Goal: Task Accomplishment & Management: Use online tool/utility

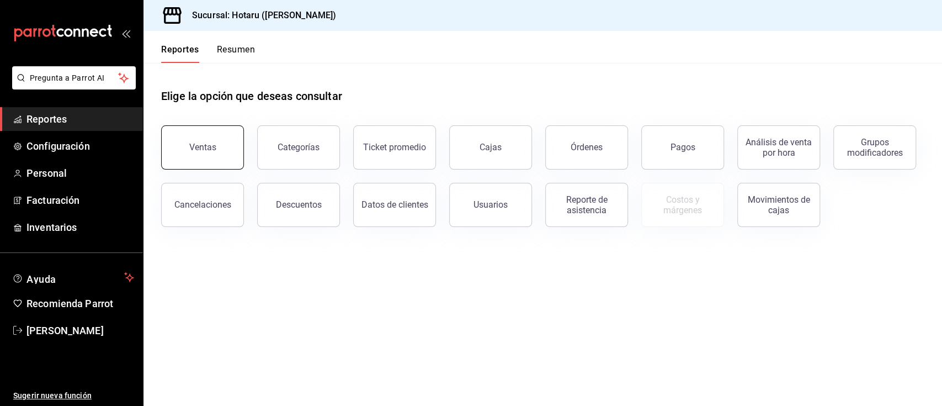
click at [226, 148] on button "Ventas" at bounding box center [202, 147] width 83 height 44
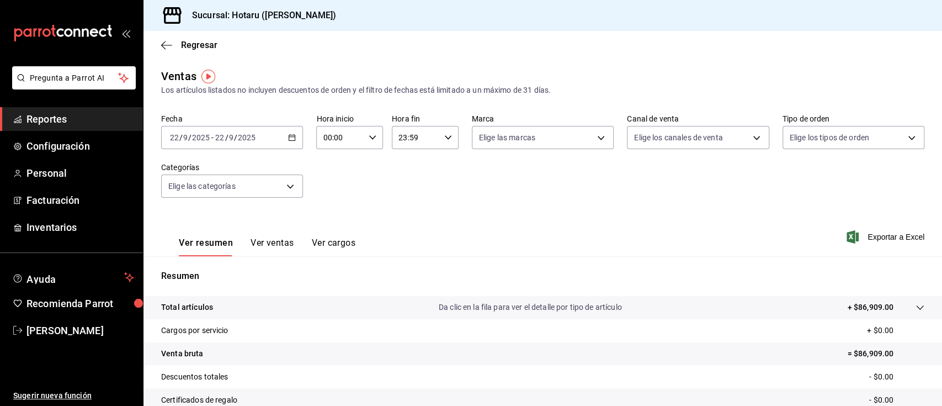
click at [292, 141] on icon "button" at bounding box center [292, 138] width 8 height 8
click at [225, 174] on span "Hoy" at bounding box center [214, 171] width 86 height 12
click at [284, 189] on body "Pregunta a Parrot AI Reportes Configuración Personal Facturación Inventarios Ay…" at bounding box center [471, 203] width 942 height 406
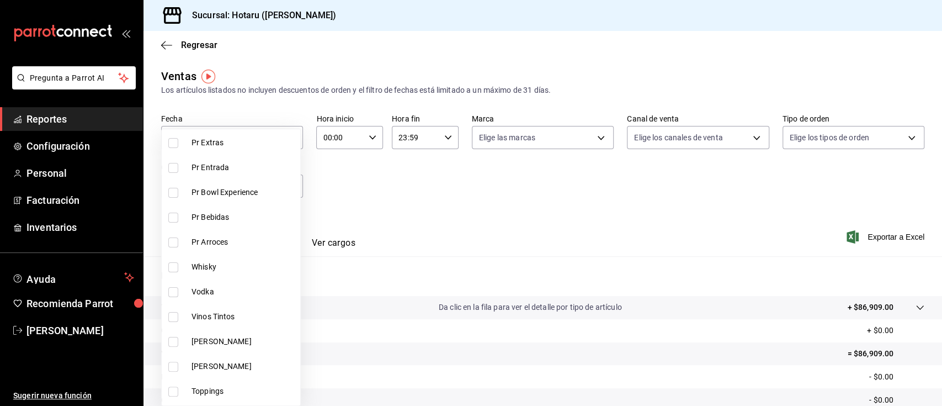
scroll to position [188, 0]
click at [168, 210] on li "Whisky" at bounding box center [231, 215] width 139 height 25
type input "c30ed8e5-0cfd-4b33-9d47-8ac3b5bd6514"
checkbox input "true"
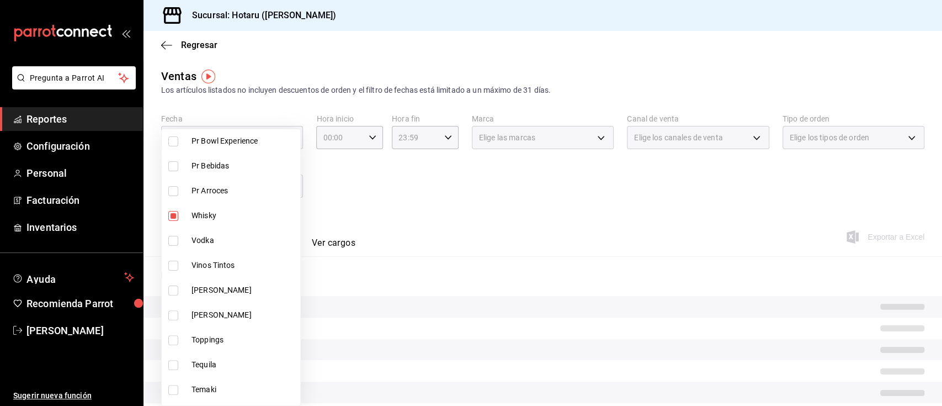
click at [172, 236] on input "checkbox" at bounding box center [173, 241] width 10 height 10
checkbox input "true"
type input "c30ed8e5-0cfd-4b33-9d47-8ac3b5bd6514,92860bc8-fcc6-463b-ac1d-49bdcce8ecca"
click at [174, 262] on input "checkbox" at bounding box center [173, 265] width 10 height 10
checkbox input "true"
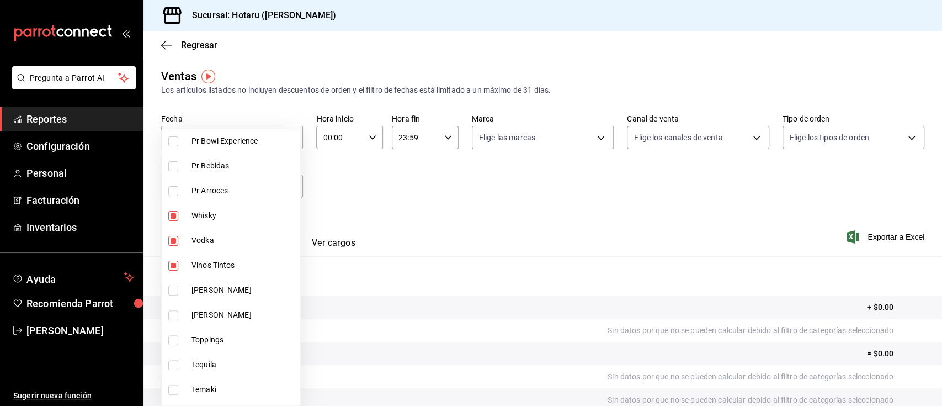
click at [165, 290] on li "[PERSON_NAME]" at bounding box center [231, 290] width 139 height 25
type input "c30ed8e5-0cfd-4b33-9d47-8ac3b5bd6514,92860bc8-fcc6-463b-ac1d-49bdcce8ecca,d3b0d…"
checkbox input "true"
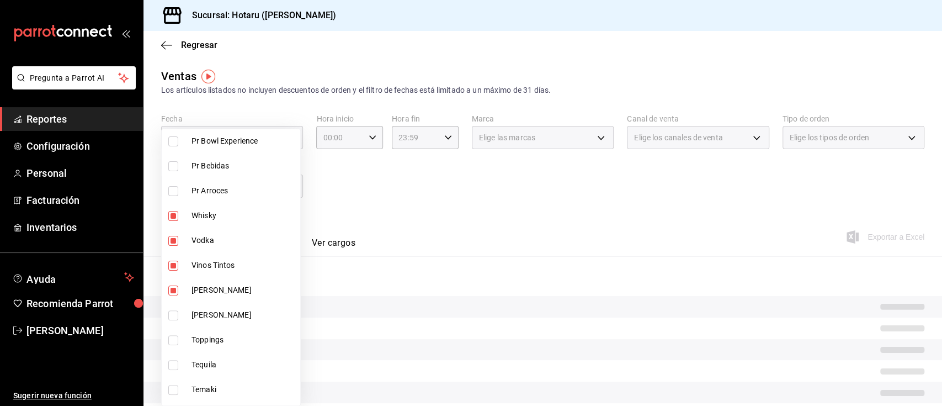
click at [171, 315] on input "checkbox" at bounding box center [173, 315] width 10 height 10
checkbox input "true"
type input "c30ed8e5-0cfd-4b33-9d47-8ac3b5bd6514,92860bc8-fcc6-463b-ac1d-49bdcce8ecca,d3b0d…"
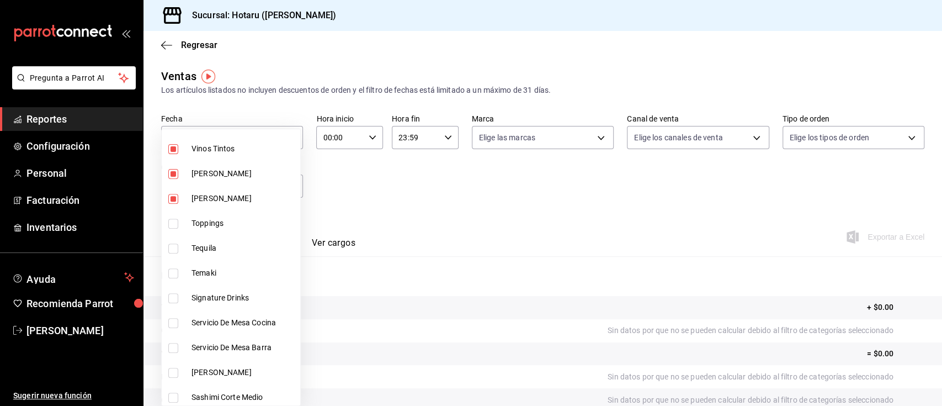
scroll to position [322, 0]
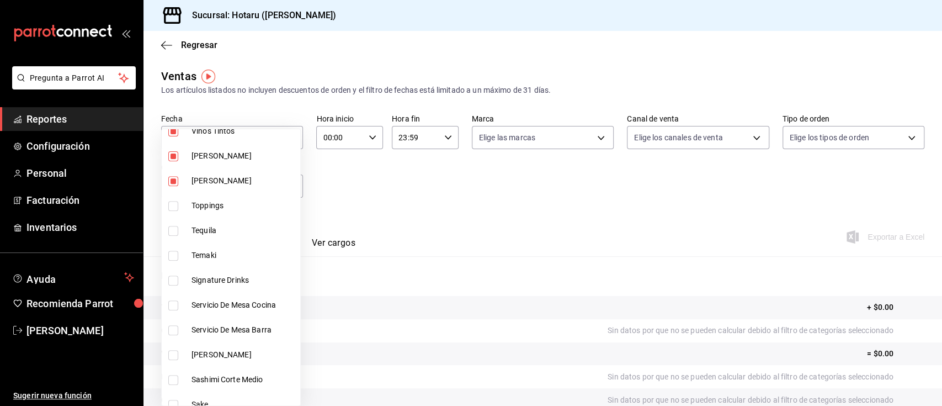
click at [177, 230] on input "checkbox" at bounding box center [173, 231] width 10 height 10
checkbox input "true"
type input "c30ed8e5-0cfd-4b33-9d47-8ac3b5bd6514,92860bc8-fcc6-463b-ac1d-49bdcce8ecca,d3b0d…"
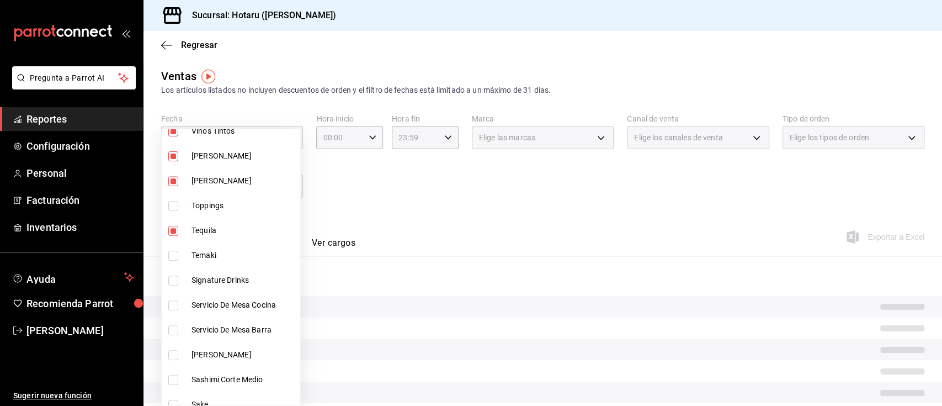
click at [171, 281] on input "checkbox" at bounding box center [173, 280] width 10 height 10
checkbox input "true"
type input "c30ed8e5-0cfd-4b33-9d47-8ac3b5bd6514,92860bc8-fcc6-463b-ac1d-49bdcce8ecca,d3b0d…"
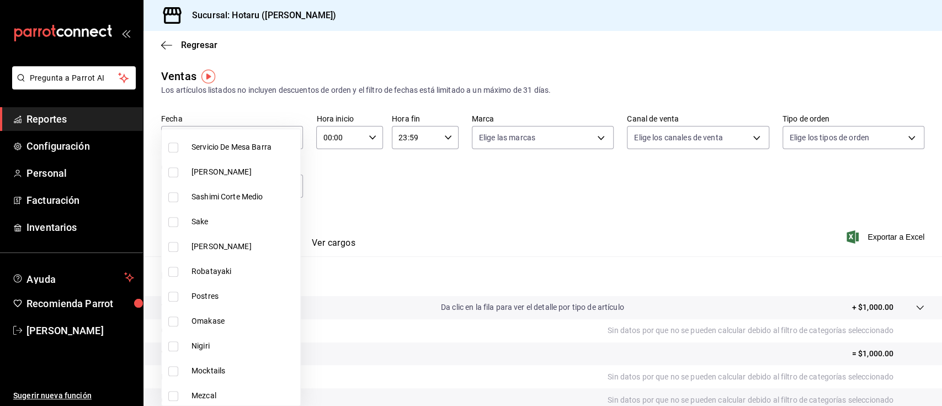
scroll to position [511, 0]
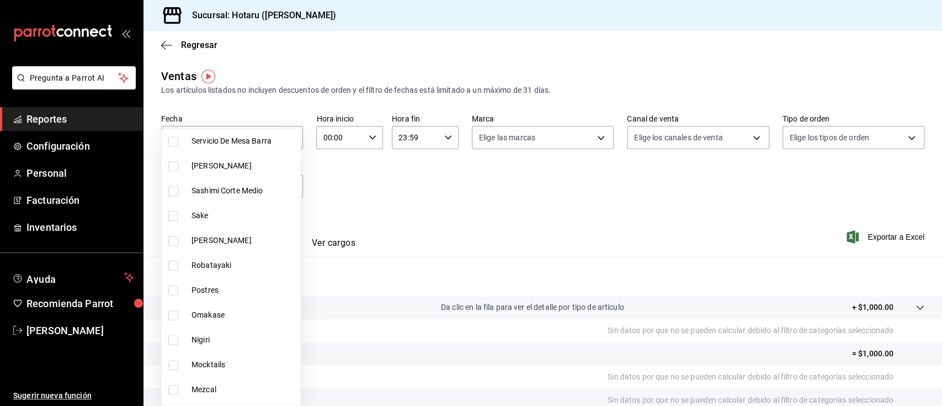
click at [180, 219] on label at bounding box center [175, 216] width 14 height 10
click at [178, 219] on input "checkbox" at bounding box center [173, 216] width 10 height 10
checkbox input "false"
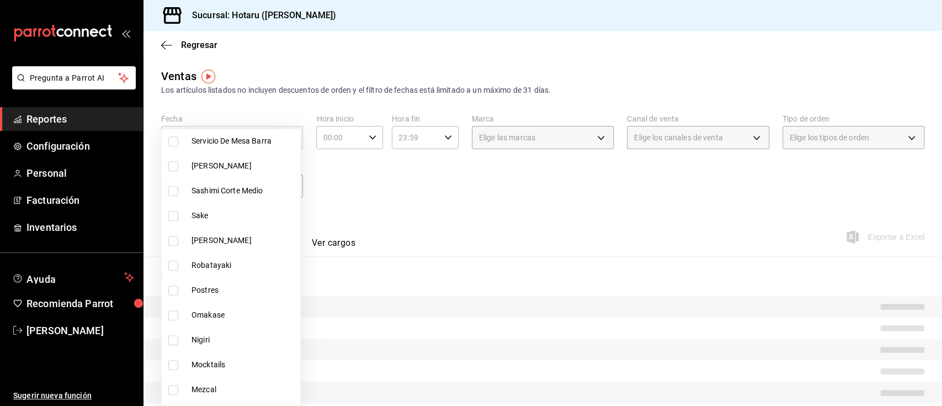
type input "c30ed8e5-0cfd-4b33-9d47-8ac3b5bd6514,92860bc8-fcc6-463b-ac1d-49bdcce8ecca,d3b0d…"
click at [177, 241] on input "checkbox" at bounding box center [173, 241] width 10 height 10
checkbox input "true"
click at [171, 223] on li "Sake" at bounding box center [231, 215] width 139 height 25
type input "c30ed8e5-0cfd-4b33-9d47-8ac3b5bd6514,92860bc8-fcc6-463b-ac1d-49bdcce8ecca,d3b0d…"
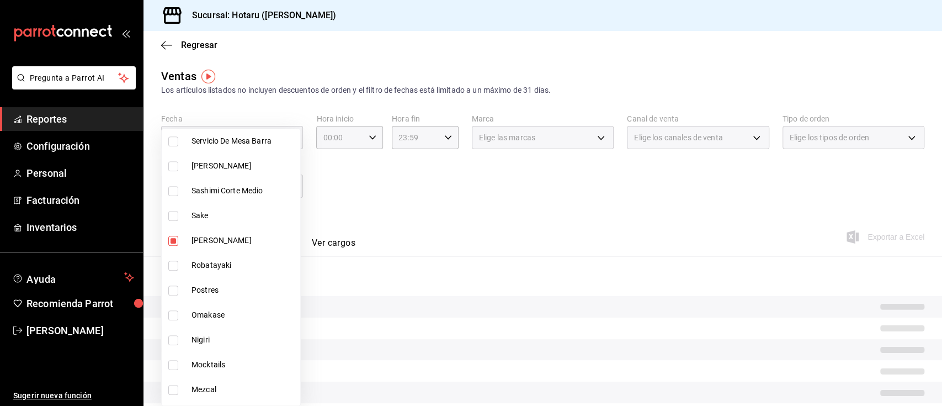
checkbox input "true"
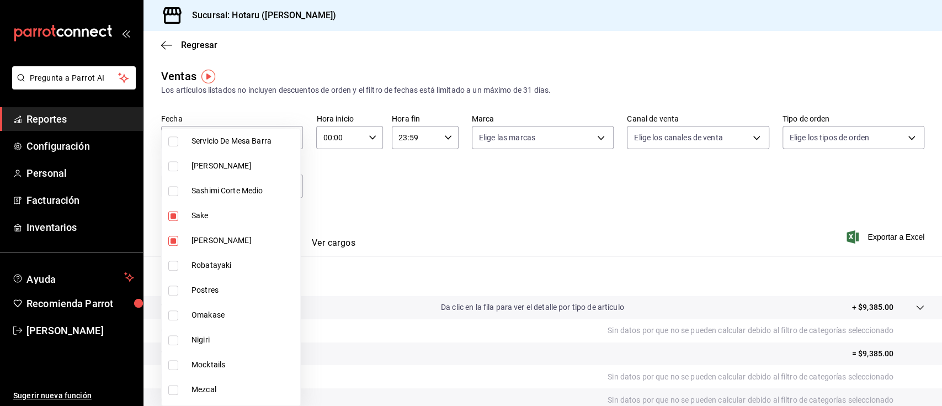
click at [175, 366] on input "checkbox" at bounding box center [173, 365] width 10 height 10
checkbox input "true"
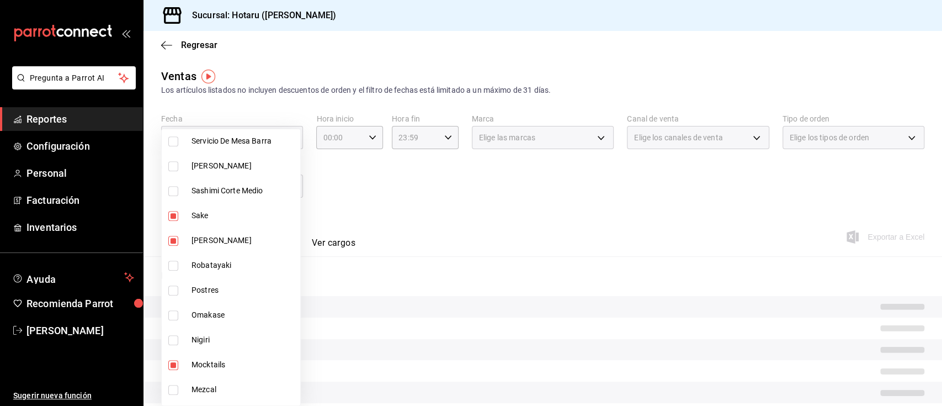
click at [174, 395] on li "Mezcal" at bounding box center [231, 389] width 139 height 25
type input "c30ed8e5-0cfd-4b33-9d47-8ac3b5bd6514,92860bc8-fcc6-463b-ac1d-49bdcce8ecca,d3b0d…"
checkbox input "true"
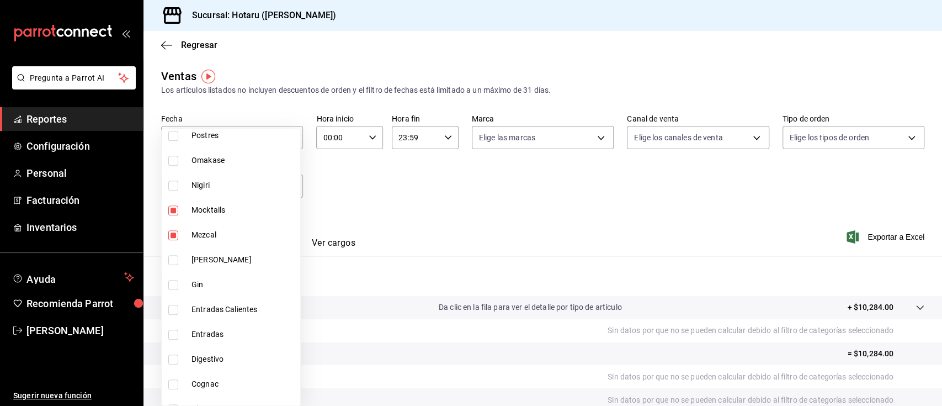
scroll to position [731, 0]
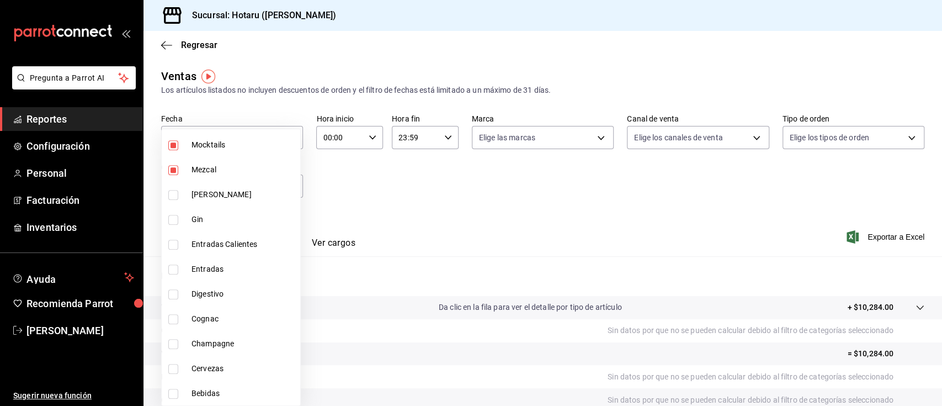
click at [172, 219] on input "checkbox" at bounding box center [173, 220] width 10 height 10
checkbox input "true"
type input "c30ed8e5-0cfd-4b33-9d47-8ac3b5bd6514,92860bc8-fcc6-463b-ac1d-49bdcce8ecca,d3b0d…"
click at [178, 293] on input "checkbox" at bounding box center [173, 294] width 10 height 10
checkbox input "true"
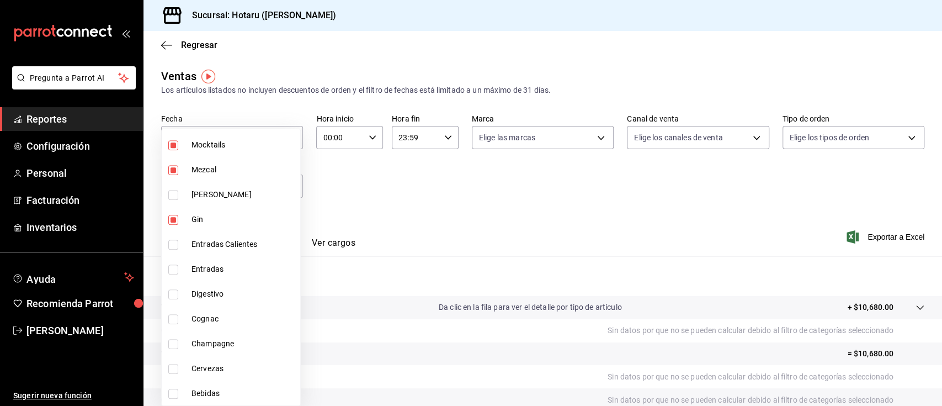
type input "c30ed8e5-0cfd-4b33-9d47-8ac3b5bd6514,92860bc8-fcc6-463b-ac1d-49bdcce8ecca,d3b0d…"
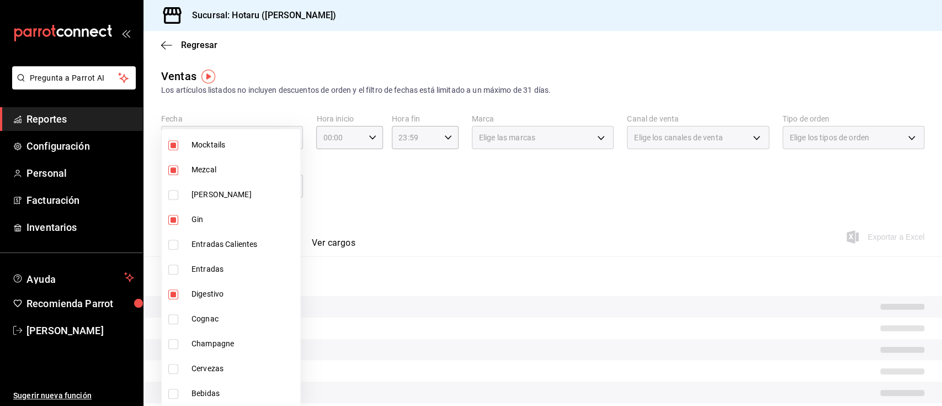
click at [172, 322] on input "checkbox" at bounding box center [173, 319] width 10 height 10
checkbox input "true"
type input "c30ed8e5-0cfd-4b33-9d47-8ac3b5bd6514,92860bc8-fcc6-463b-ac1d-49bdcce8ecca,d3b0d…"
click at [169, 344] on input "checkbox" at bounding box center [173, 344] width 10 height 10
checkbox input "true"
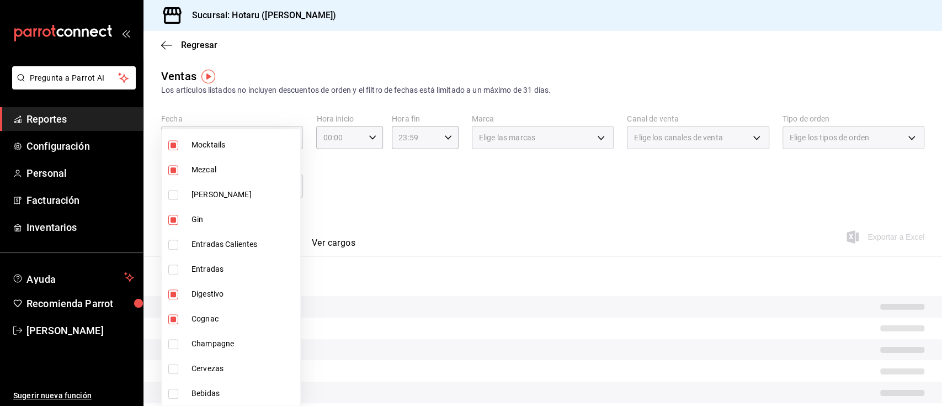
type input "c30ed8e5-0cfd-4b33-9d47-8ac3b5bd6514,92860bc8-fcc6-463b-ac1d-49bdcce8ecca,d3b0d…"
click at [173, 369] on input "checkbox" at bounding box center [173, 369] width 10 height 10
checkbox input "true"
type input "c30ed8e5-0cfd-4b33-9d47-8ac3b5bd6514,92860bc8-fcc6-463b-ac1d-49bdcce8ecca,d3b0d…"
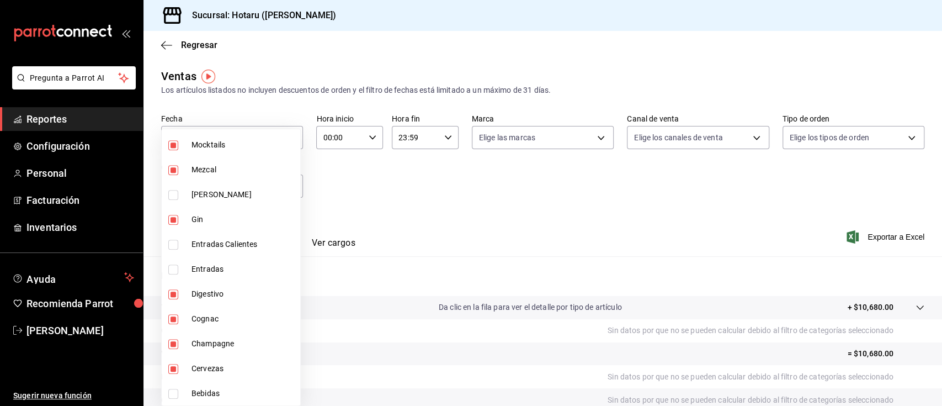
click at [178, 395] on input "checkbox" at bounding box center [173, 394] width 10 height 10
checkbox input "true"
type input "c30ed8e5-0cfd-4b33-9d47-8ac3b5bd6514,92860bc8-fcc6-463b-ac1d-49bdcce8ecca,d3b0d…"
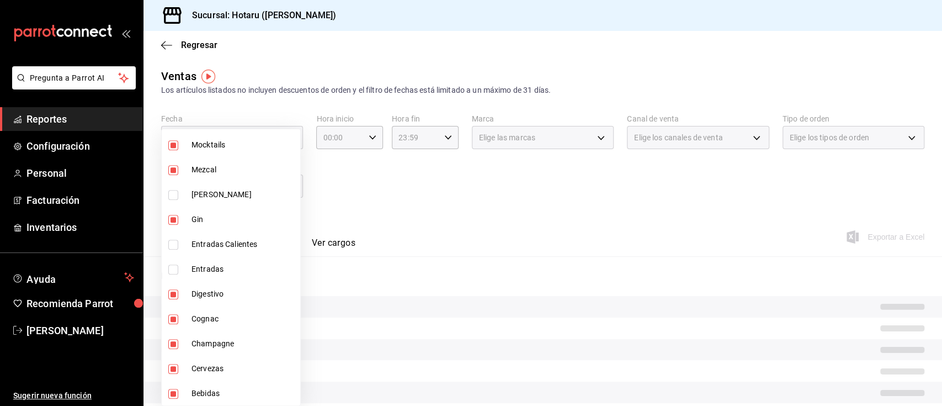
click at [502, 227] on div at bounding box center [471, 203] width 942 height 406
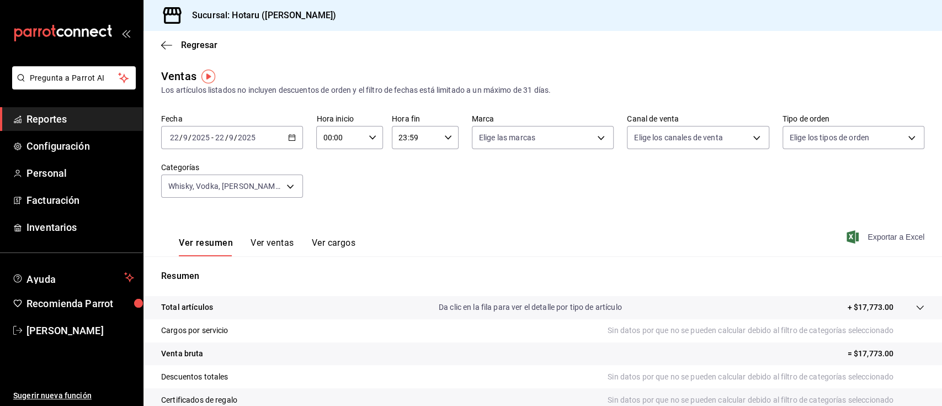
click at [864, 241] on span "Exportar a Excel" at bounding box center [887, 236] width 76 height 13
